Goal: Find specific page/section: Find specific page/section

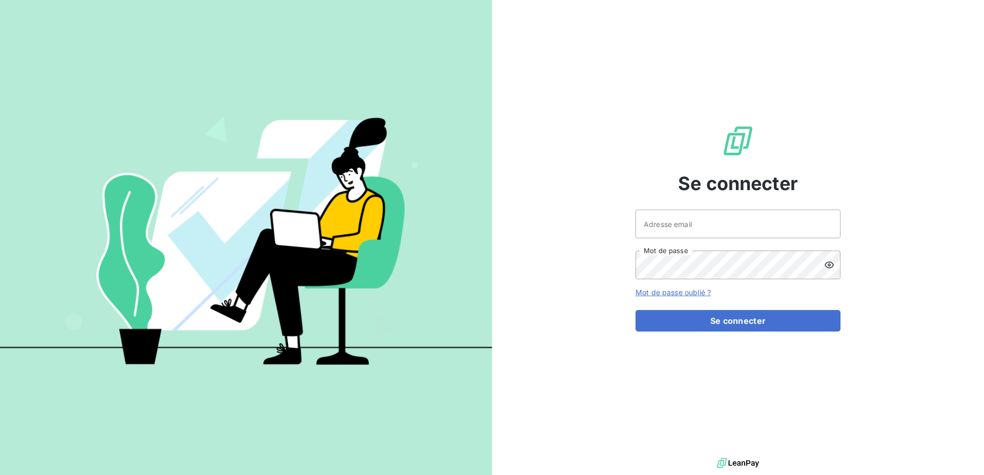
drag, startPoint x: 650, startPoint y: 189, endPoint x: 658, endPoint y: 209, distance: 21.6
click at [649, 195] on div "Se connecter Adresse email Mot de passe Mot de passe oublié ? Se connecter" at bounding box center [738, 228] width 205 height 456
click at [661, 216] on input "Adresse email" at bounding box center [738, 224] width 205 height 29
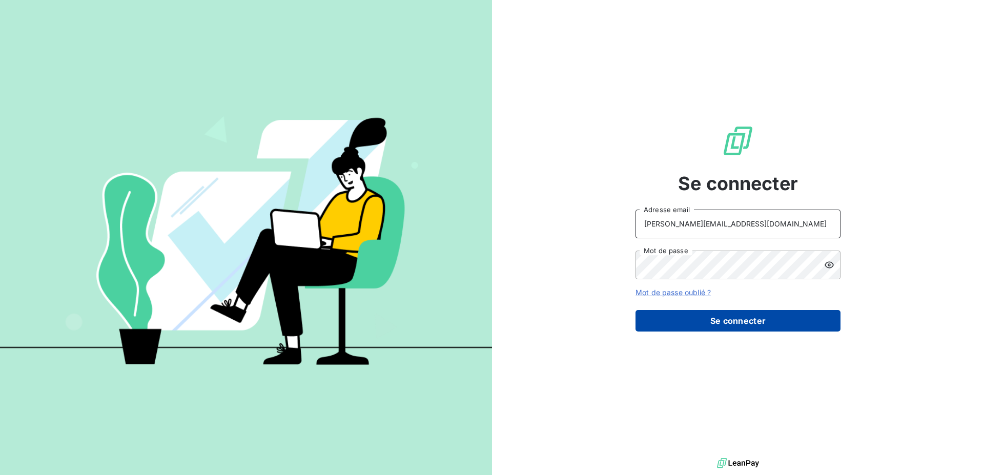
type input "christelle.plompen@leuze.com"
click at [705, 319] on button "Se connecter" at bounding box center [738, 321] width 205 height 22
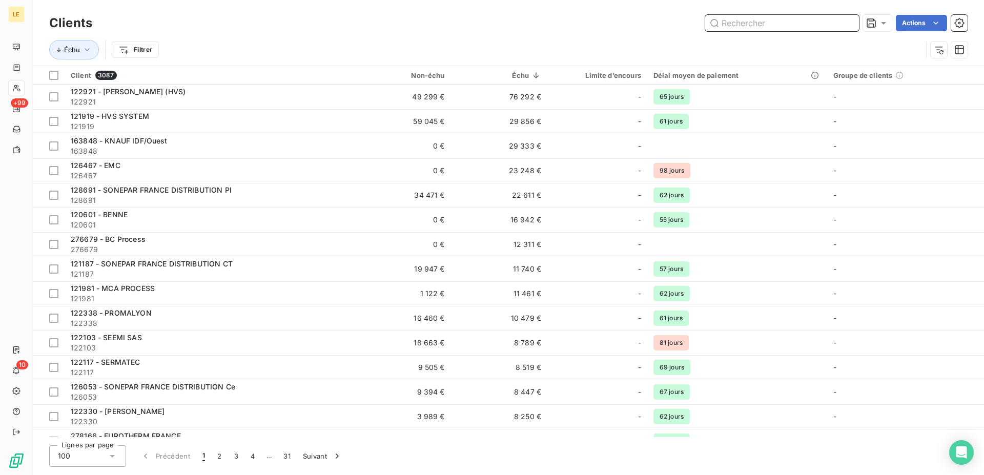
drag, startPoint x: 759, startPoint y: 22, endPoint x: 754, endPoint y: 25, distance: 6.7
click at [759, 22] on input "text" at bounding box center [782, 23] width 154 height 16
click at [744, 30] on input "text" at bounding box center [782, 23] width 154 height 16
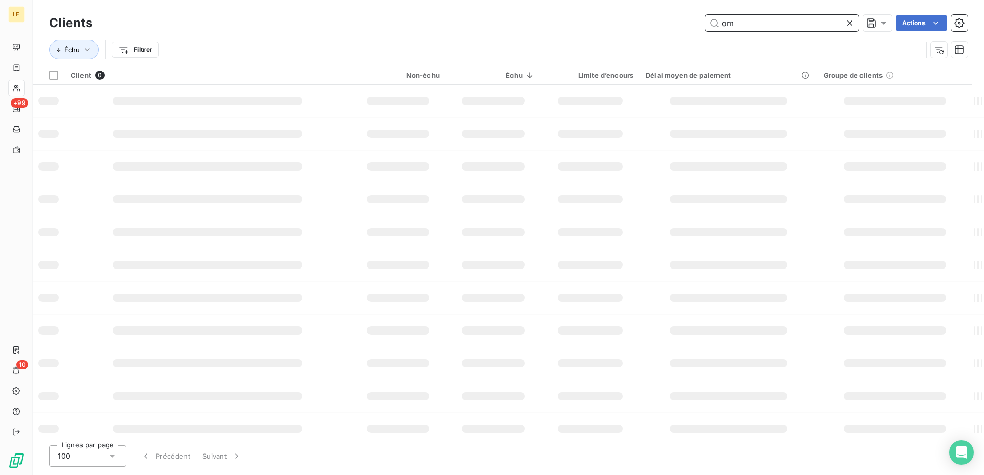
type input "o"
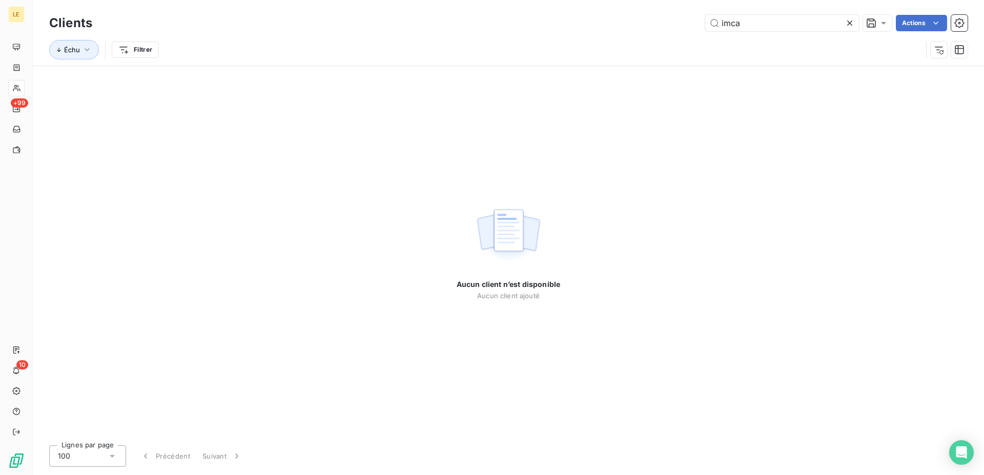
drag, startPoint x: 750, startPoint y: 16, endPoint x: 638, endPoint y: 23, distance: 111.5
click at [628, 25] on div "Clients imca Actions Échu Filtrer" at bounding box center [509, 33] width 952 height 66
drag, startPoint x: 780, startPoint y: 25, endPoint x: 412, endPoint y: 57, distance: 369.5
click at [705, 30] on input "imca" at bounding box center [782, 23] width 154 height 16
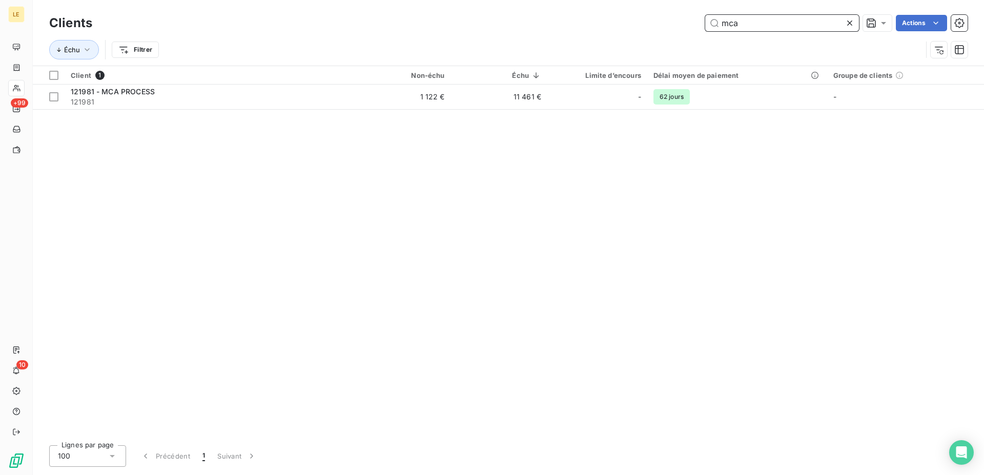
type input "mca"
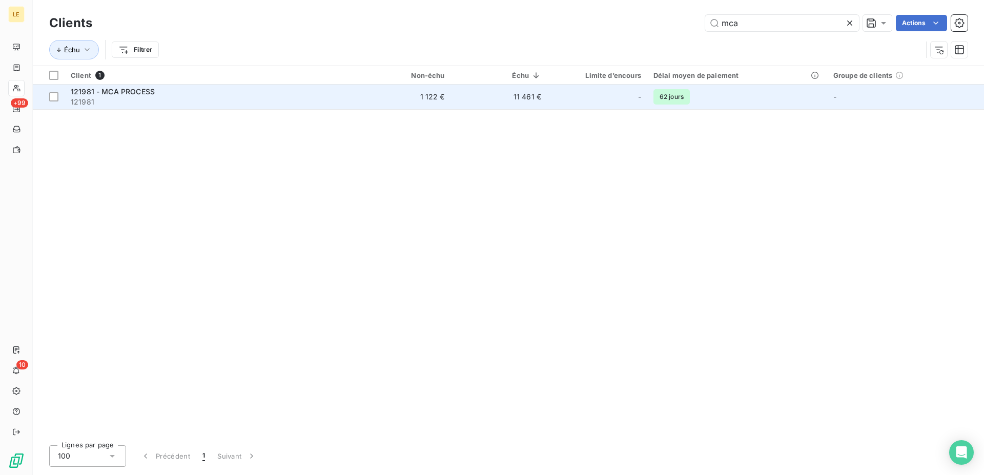
click at [250, 92] on div "121981 - MCA PROCESS" at bounding box center [209, 92] width 277 height 10
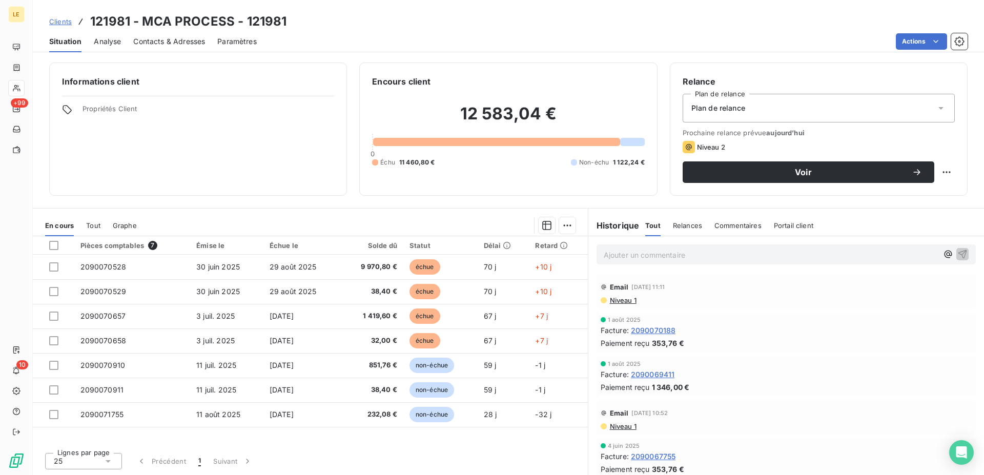
click at [69, 21] on span "Clients" at bounding box center [60, 21] width 23 height 8
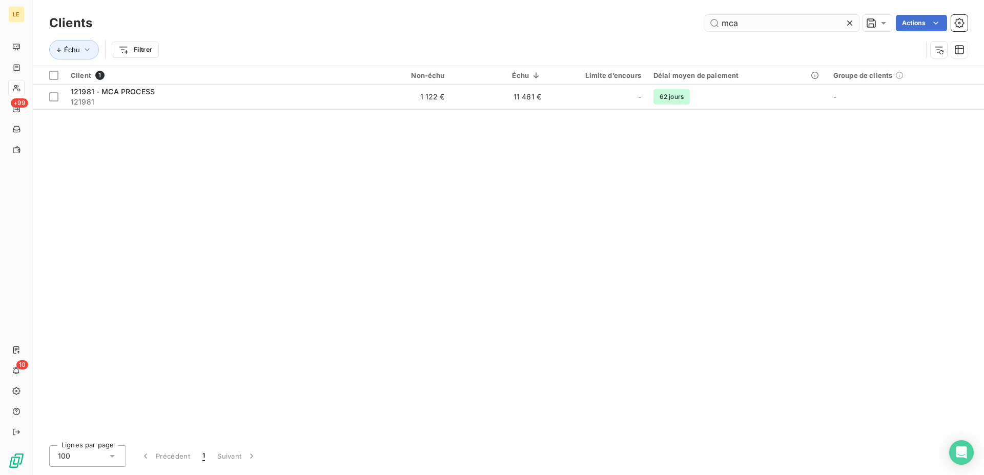
drag, startPoint x: 742, startPoint y: 30, endPoint x: 571, endPoint y: 28, distance: 170.7
click at [705, 28] on input "mca" at bounding box center [782, 23] width 154 height 16
click at [722, 27] on input "bc p" at bounding box center [782, 23] width 154 height 16
drag, startPoint x: 743, startPoint y: 19, endPoint x: 548, endPoint y: 31, distance: 195.7
click at [705, 31] on input "bc p" at bounding box center [782, 23] width 154 height 16
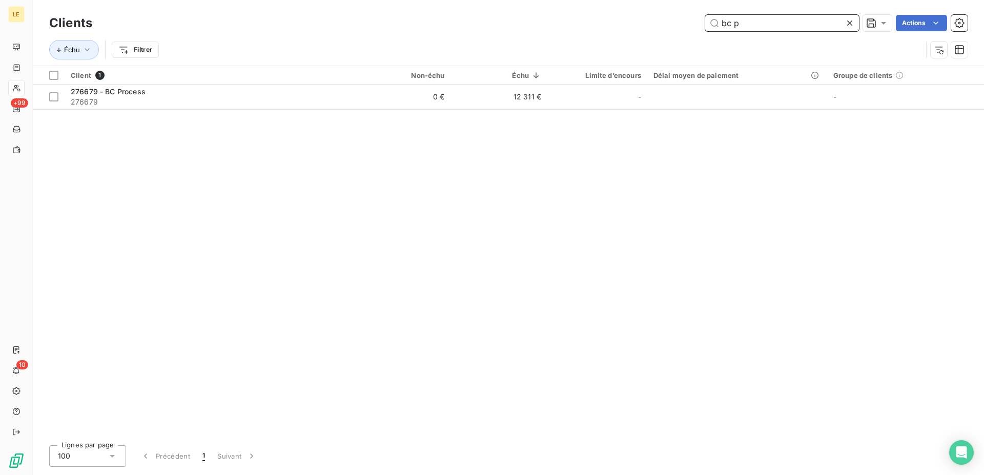
type input "i"
drag, startPoint x: 751, startPoint y: 22, endPoint x: 416, endPoint y: 18, distance: 335.3
click at [705, 24] on input "unili" at bounding box center [782, 23] width 154 height 16
drag, startPoint x: 754, startPoint y: 25, endPoint x: 592, endPoint y: 23, distance: 162.0
click at [705, 24] on input "imcg" at bounding box center [782, 23] width 154 height 16
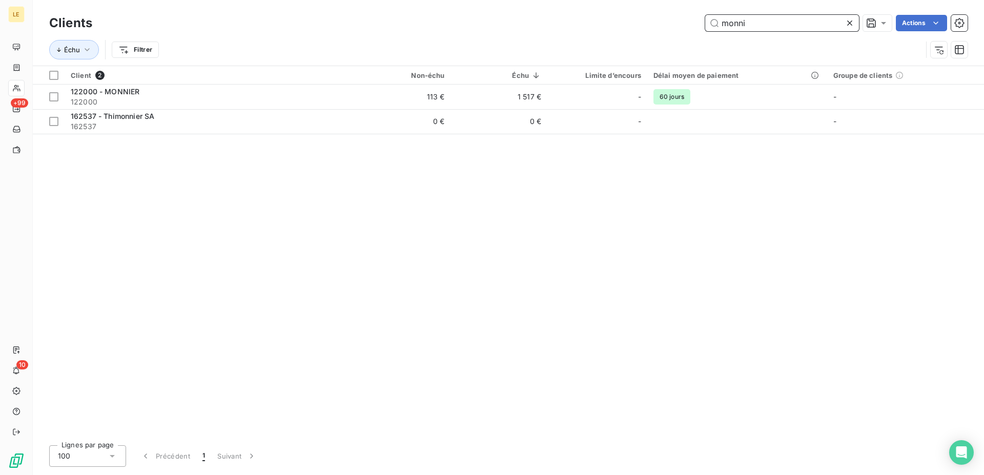
drag, startPoint x: 749, startPoint y: 17, endPoint x: 445, endPoint y: 23, distance: 303.6
click at [705, 25] on input "monni" at bounding box center [782, 23] width 154 height 16
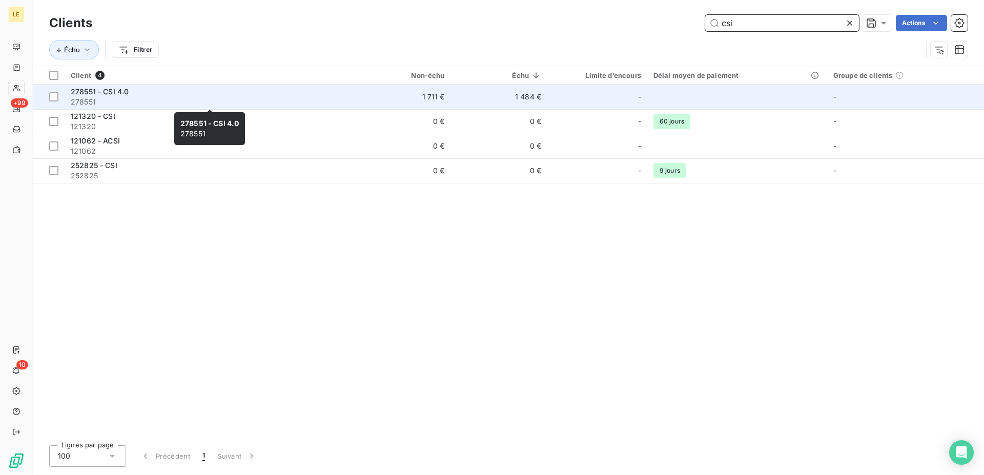
type input "csi"
click at [105, 104] on span "278551" at bounding box center [209, 102] width 277 height 10
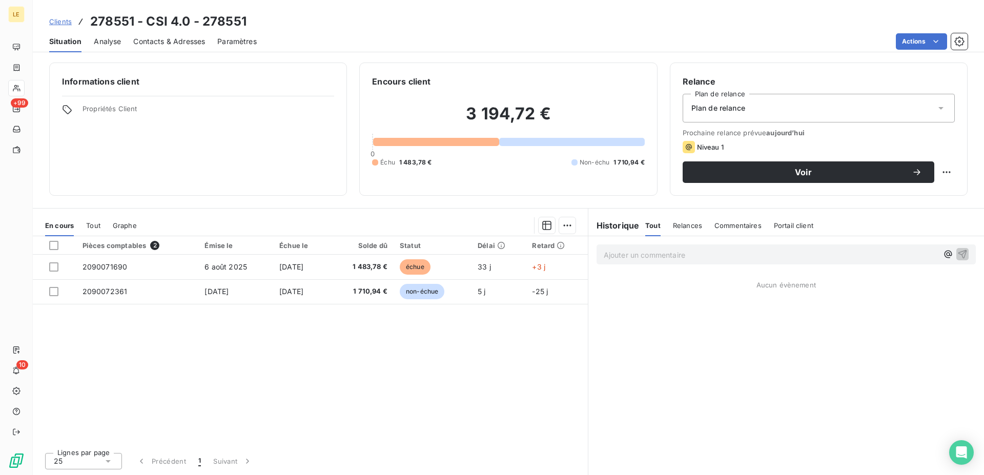
click at [46, 28] on div "Clients 278551 - CSI 4.0 - 278551" at bounding box center [509, 21] width 952 height 18
click at [55, 25] on span "Clients" at bounding box center [60, 21] width 23 height 8
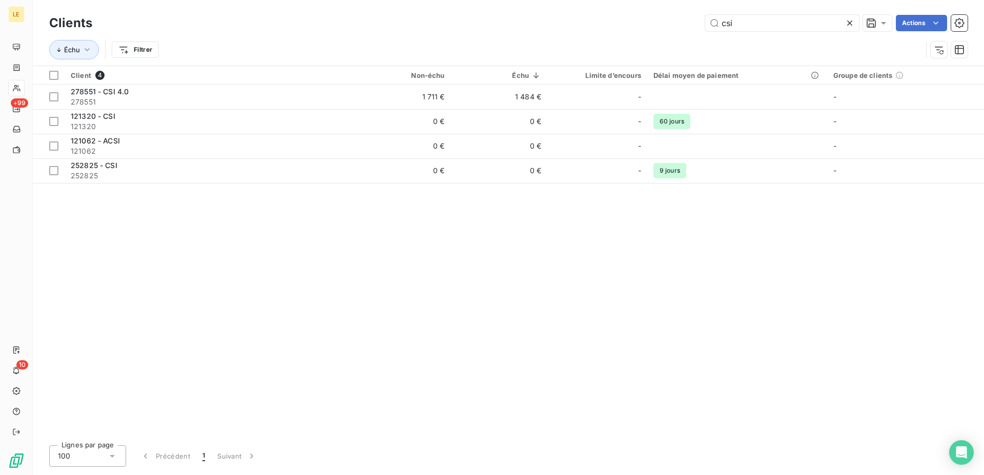
drag, startPoint x: 735, startPoint y: 21, endPoint x: 646, endPoint y: 23, distance: 89.2
click at [705, 23] on input "csi" at bounding box center [782, 23] width 154 height 16
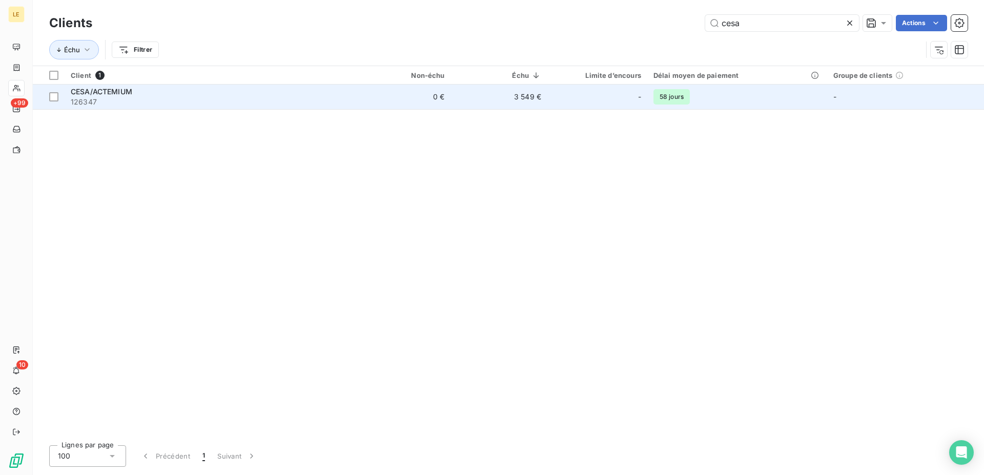
type input "cesa"
click at [212, 95] on div "CESA/ACTEMIUM" at bounding box center [209, 92] width 277 height 10
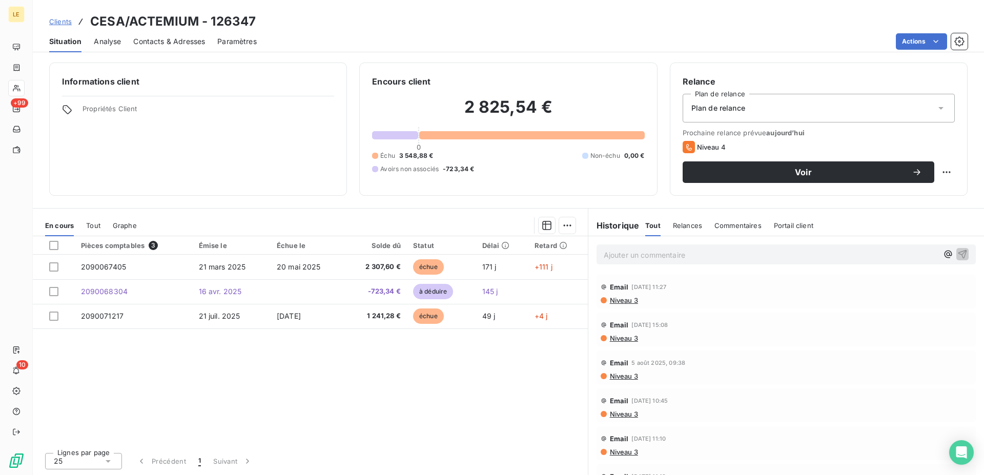
drag, startPoint x: 53, startPoint y: 20, endPoint x: 112, endPoint y: 14, distance: 59.3
click at [53, 19] on span "Clients" at bounding box center [60, 21] width 23 height 8
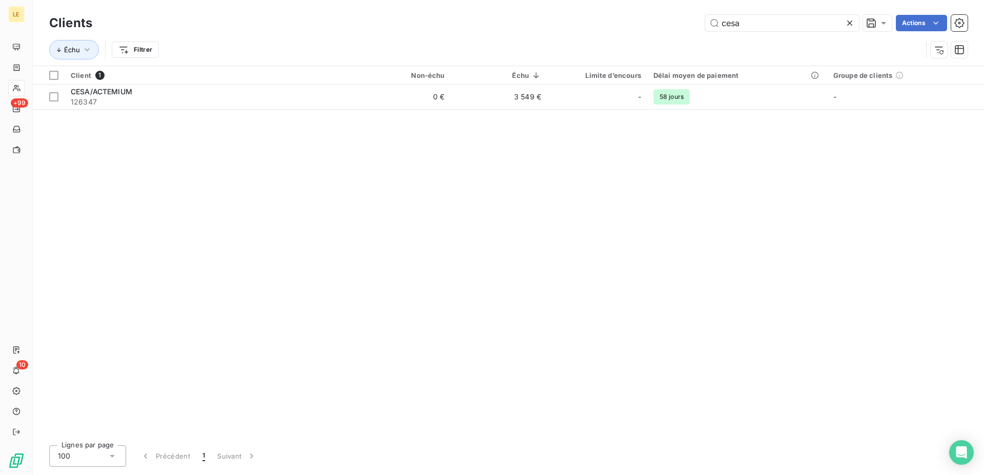
drag, startPoint x: 765, startPoint y: 20, endPoint x: 463, endPoint y: 17, distance: 302.0
click at [705, 25] on input "cesa" at bounding box center [782, 23] width 154 height 16
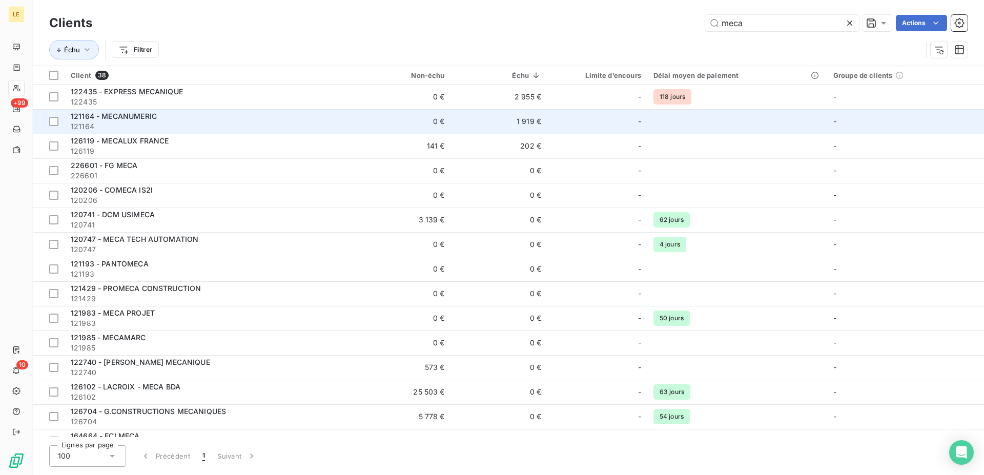
type input "meca"
click at [197, 111] on td "121164 - MECANUMERIC 121164" at bounding box center [210, 121] width 290 height 25
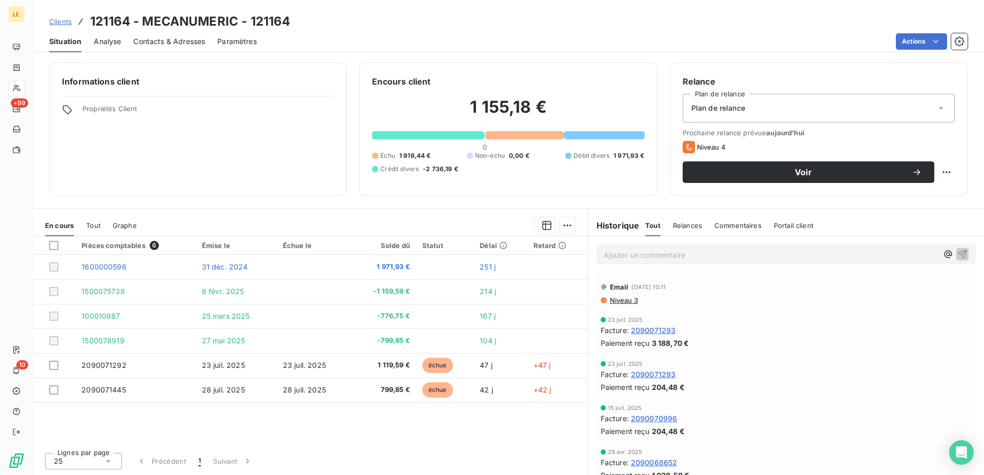
click at [59, 22] on span "Clients" at bounding box center [60, 21] width 23 height 8
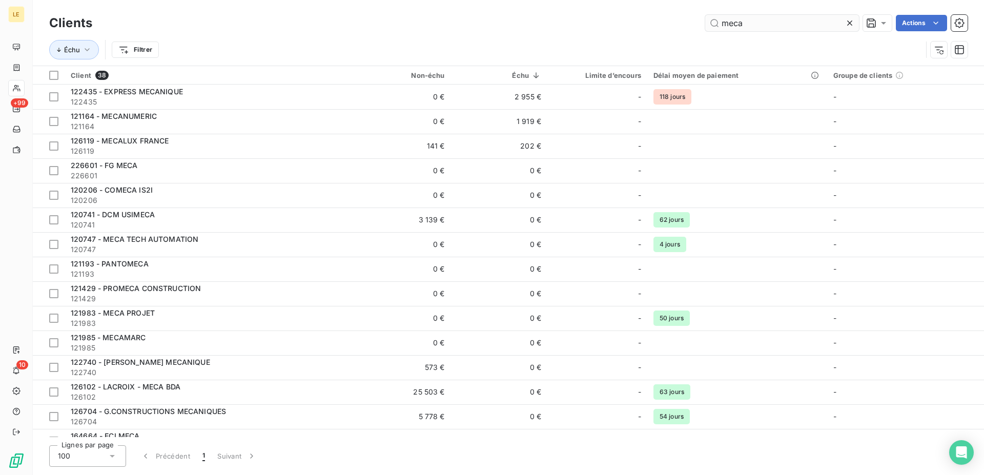
drag, startPoint x: 761, startPoint y: 16, endPoint x: 564, endPoint y: 30, distance: 196.9
click at [705, 30] on input "meca" at bounding box center [782, 23] width 154 height 16
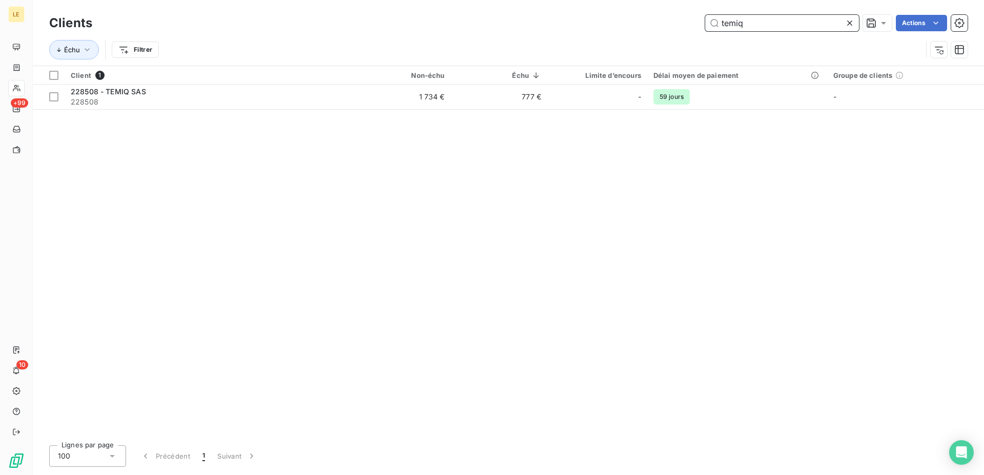
drag, startPoint x: 705, startPoint y: 17, endPoint x: 542, endPoint y: 14, distance: 163.6
click at [705, 19] on input "temiq" at bounding box center [782, 23] width 154 height 16
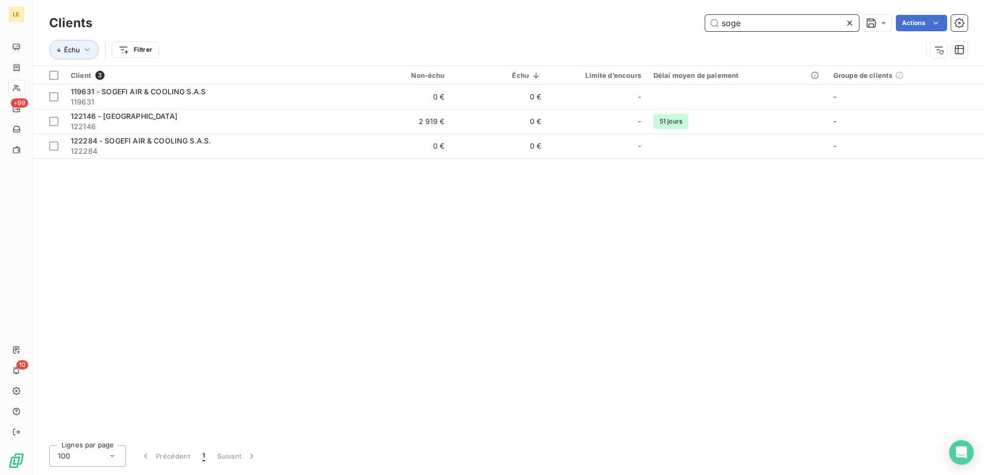
drag, startPoint x: 744, startPoint y: 22, endPoint x: 552, endPoint y: 23, distance: 191.8
click at [705, 23] on input "soge" at bounding box center [782, 23] width 154 height 16
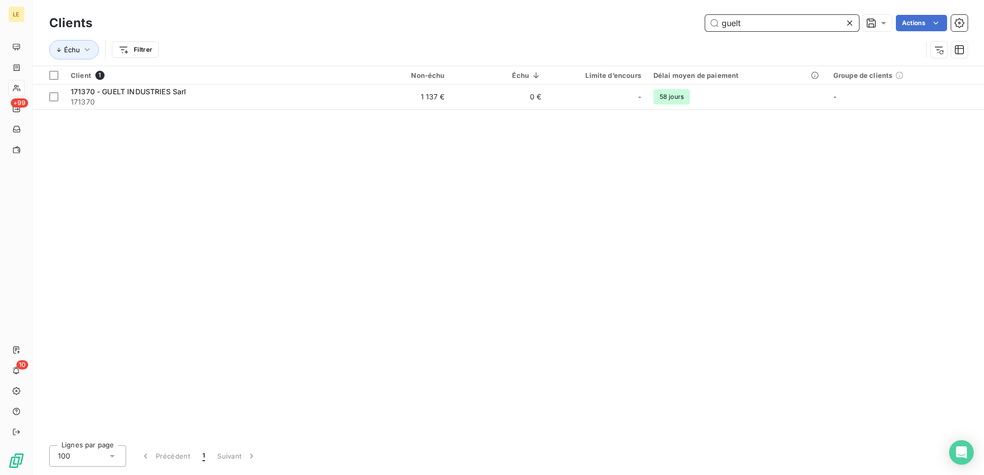
drag, startPoint x: 800, startPoint y: 21, endPoint x: 508, endPoint y: 19, distance: 292.2
click at [705, 19] on input "guelt" at bounding box center [782, 23] width 154 height 16
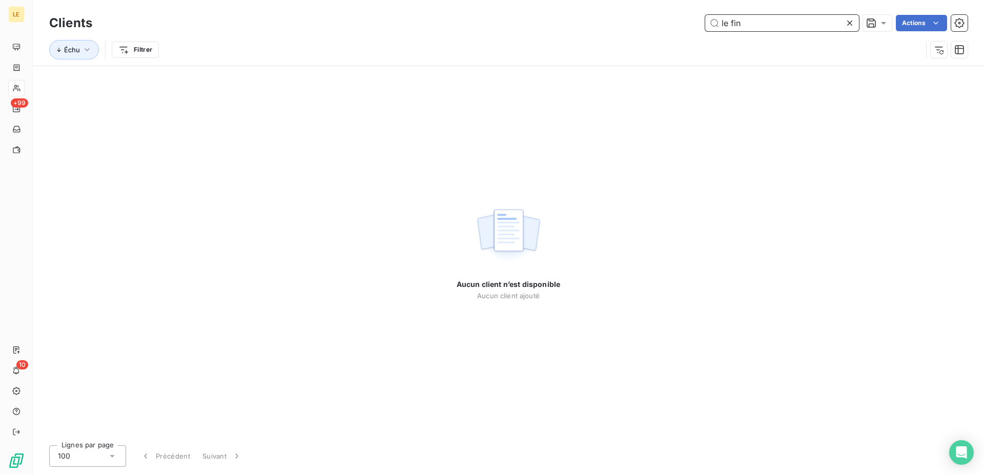
drag, startPoint x: 754, startPoint y: 21, endPoint x: 353, endPoint y: 8, distance: 401.6
click at [705, 27] on input "le fin" at bounding box center [782, 23] width 154 height 16
drag, startPoint x: 780, startPoint y: 21, endPoint x: 397, endPoint y: 18, distance: 383.0
click at [705, 18] on input "gemay" at bounding box center [782, 23] width 154 height 16
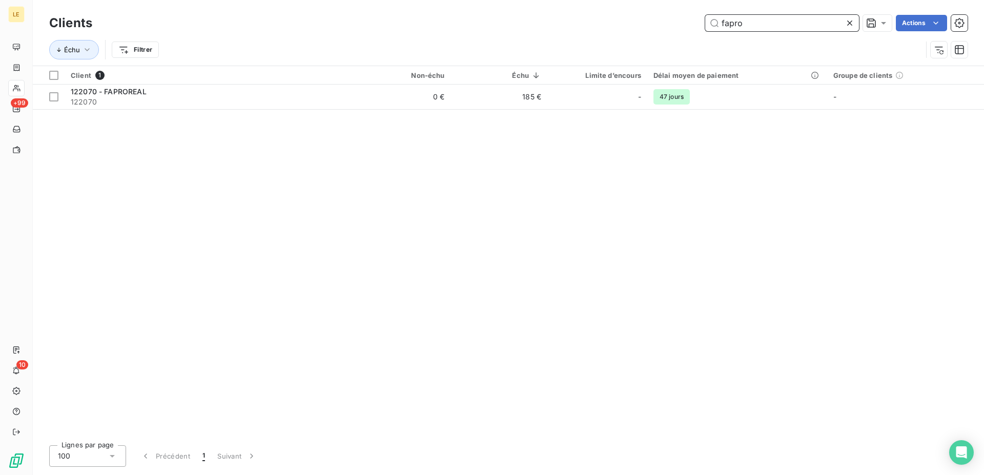
drag, startPoint x: 735, startPoint y: 22, endPoint x: 513, endPoint y: 8, distance: 222.4
click at [705, 15] on input "fapro" at bounding box center [782, 23] width 154 height 16
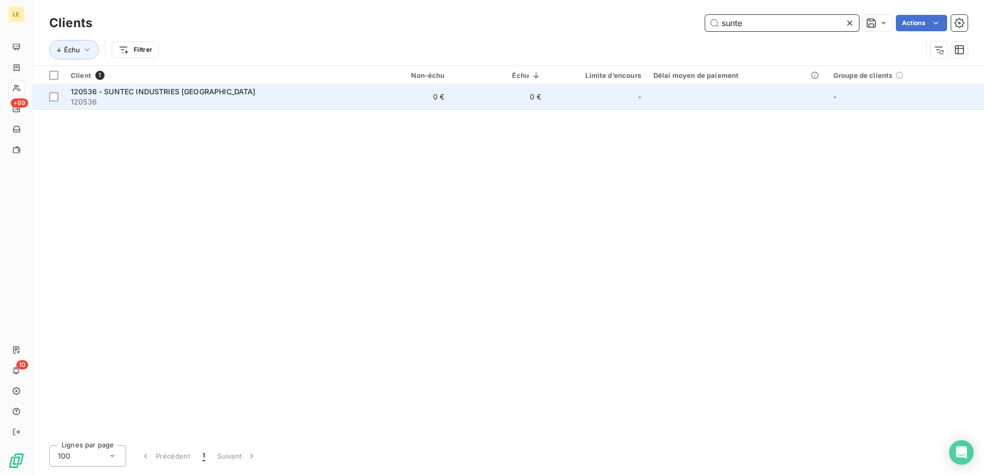
type input "sunte"
click at [274, 89] on div "120536 - SUNTEC INDUSTRIES FRANCE" at bounding box center [209, 92] width 277 height 10
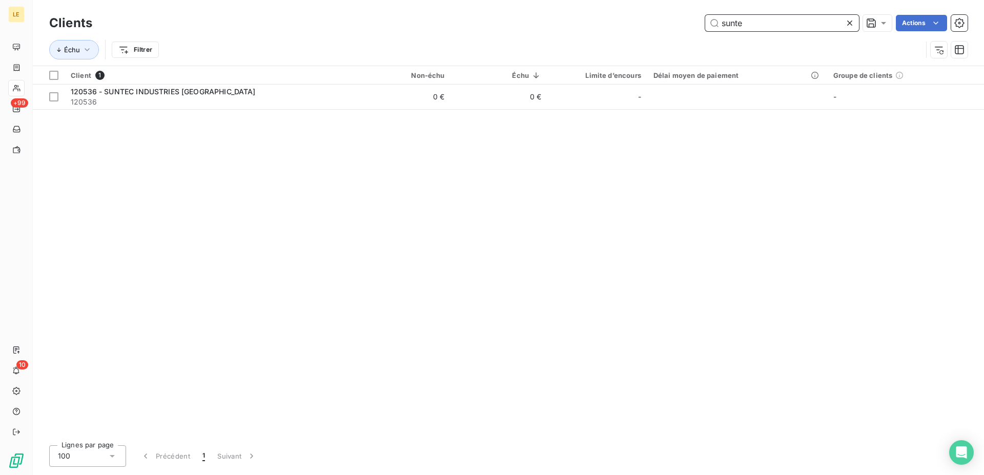
drag, startPoint x: 741, startPoint y: 25, endPoint x: 315, endPoint y: 13, distance: 426.2
click at [705, 27] on input "sunte" at bounding box center [782, 23] width 154 height 16
type input "opell"
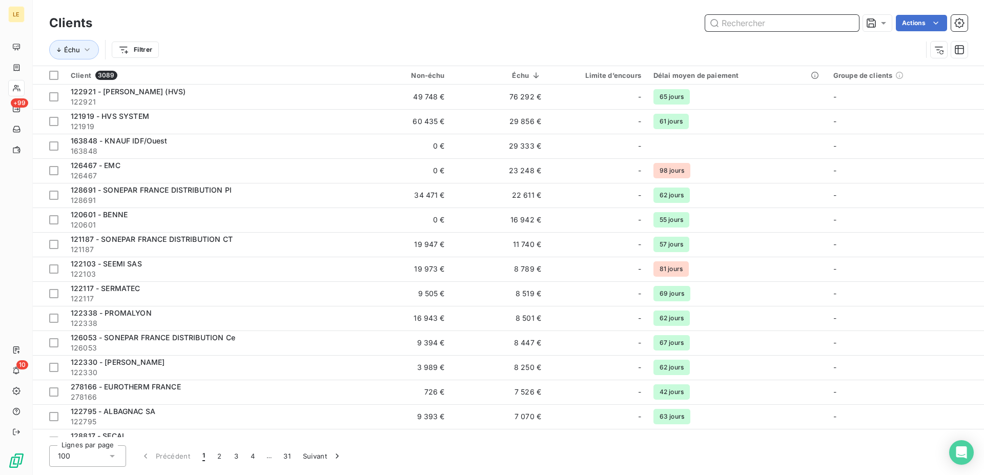
click at [738, 26] on input "text" at bounding box center [782, 23] width 154 height 16
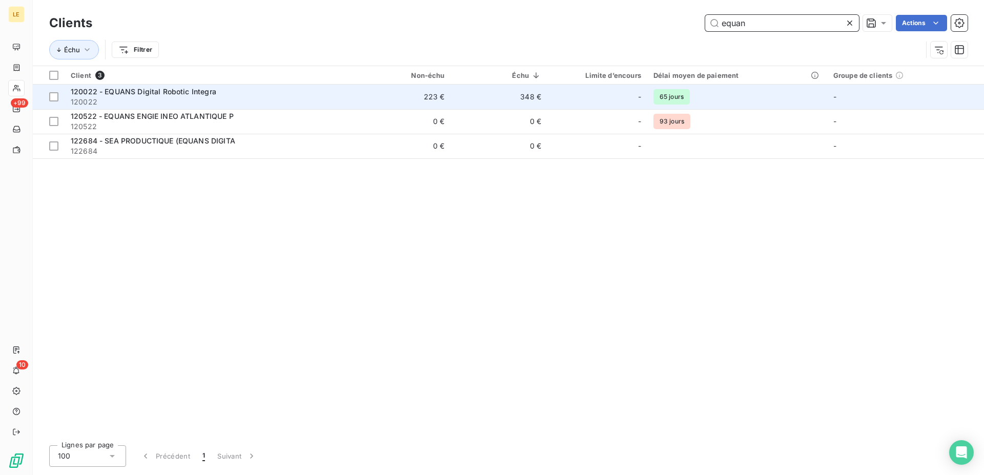
type input "equan"
click at [198, 91] on span "120022 - EQUANS Digital Robotic Integra" at bounding box center [144, 91] width 146 height 9
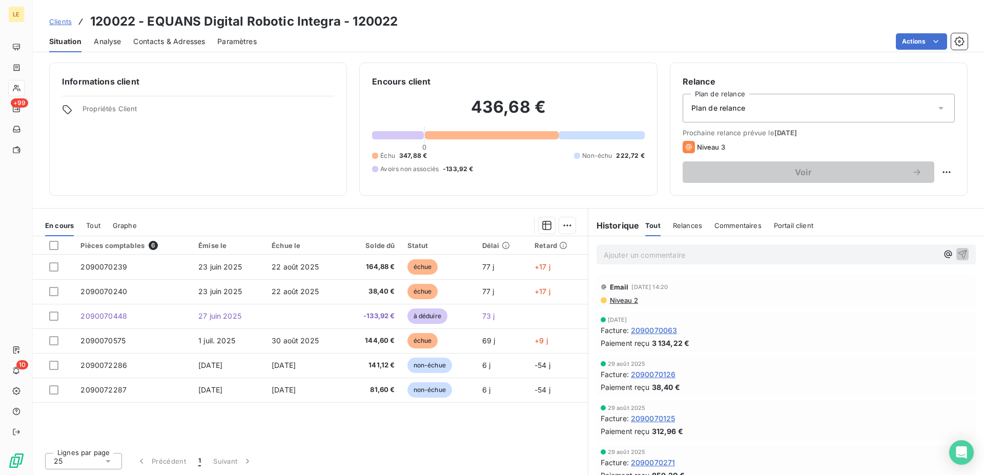
click at [633, 254] on p "Ajouter un commentaire ﻿" at bounding box center [771, 255] width 334 height 13
